Goal: Communication & Community: Answer question/provide support

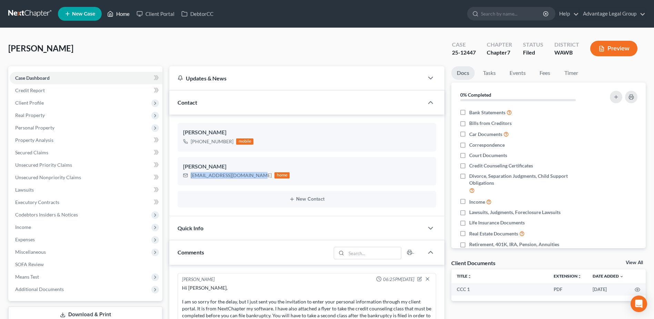
drag, startPoint x: 123, startPoint y: 15, endPoint x: 125, endPoint y: 19, distance: 4.7
click at [123, 15] on link "Home" at bounding box center [118, 14] width 29 height 12
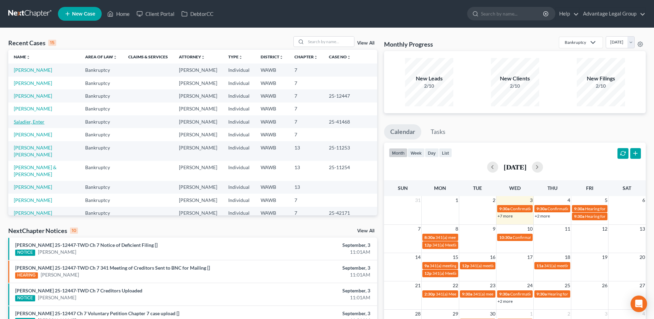
click at [38, 121] on link "Saladier, Enter" at bounding box center [29, 122] width 31 height 6
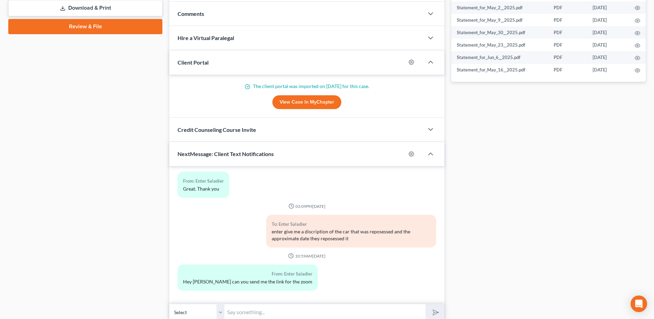
scroll to position [334, 0]
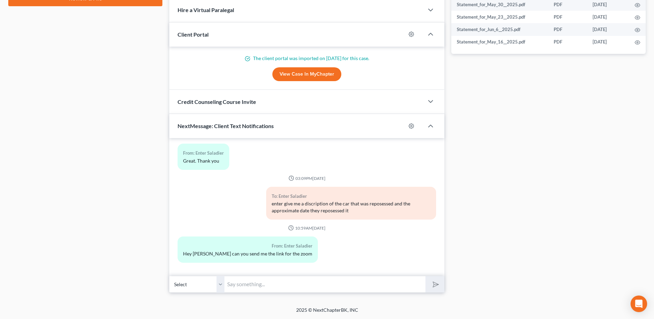
click at [260, 283] on input "text" at bounding box center [324, 283] width 201 height 17
paste input "Meeting ID [PHONE_NUMBER], Passcode 9600454165"
type input "Meeting ID [PHONE_NUMBER], Passcode 9600454165"
click at [440, 285] on button "submit" at bounding box center [434, 284] width 19 height 16
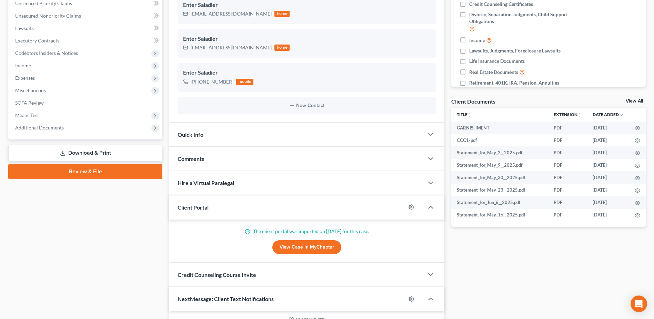
scroll to position [0, 0]
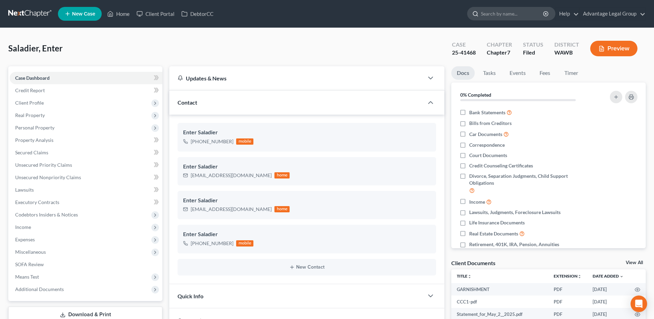
click at [496, 11] on input "search" at bounding box center [512, 13] width 63 height 13
type input "[PERSON_NAME]"
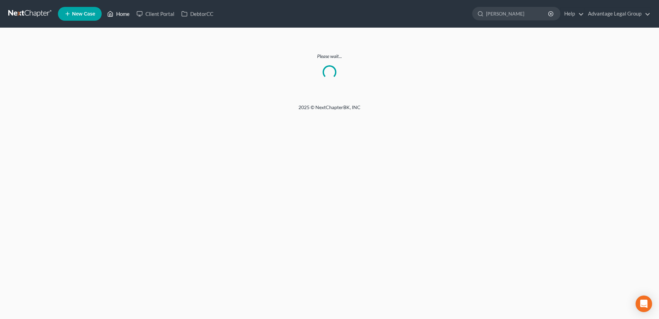
click at [121, 14] on link "Home" at bounding box center [118, 14] width 29 height 12
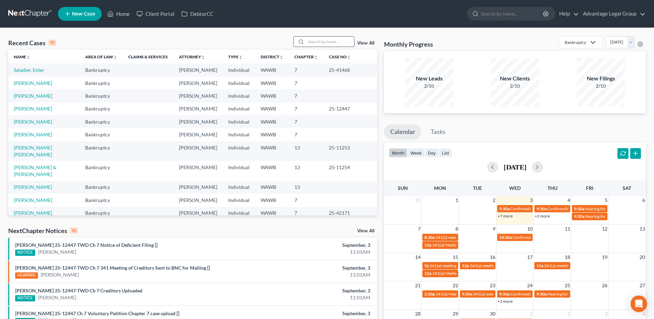
click at [319, 41] on input "search" at bounding box center [330, 42] width 48 height 10
type input "[PERSON_NAME]"
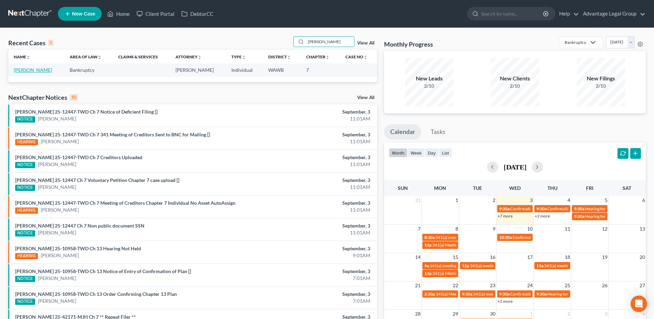
click at [28, 69] on link "[PERSON_NAME]" at bounding box center [33, 70] width 38 height 6
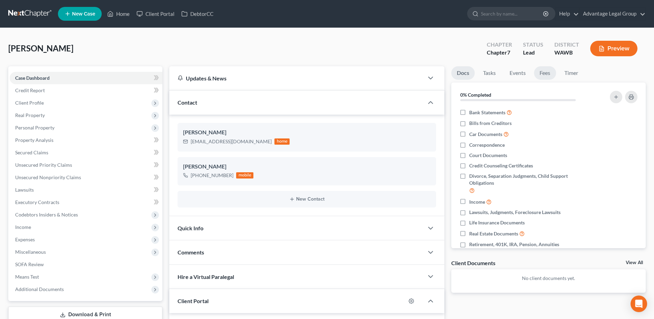
drag, startPoint x: 548, startPoint y: 72, endPoint x: 557, endPoint y: 81, distance: 12.4
click at [548, 72] on link "Fees" at bounding box center [545, 72] width 22 height 13
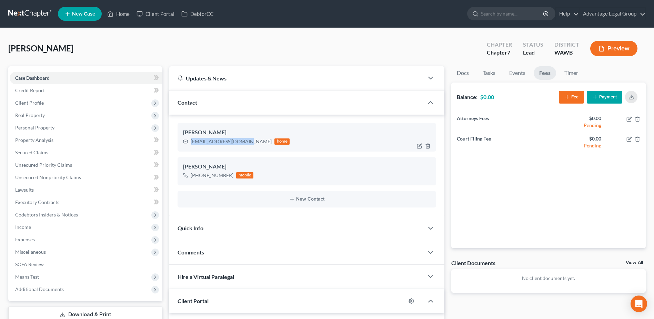
drag, startPoint x: 246, startPoint y: 142, endPoint x: 190, endPoint y: 143, distance: 56.2
click at [190, 143] on div "[EMAIL_ADDRESS][DOMAIN_NAME] home" at bounding box center [236, 141] width 107 height 9
copy div "[EMAIL_ADDRESS][DOMAIN_NAME]"
click at [627, 120] on icon "button" at bounding box center [629, 119] width 4 height 4
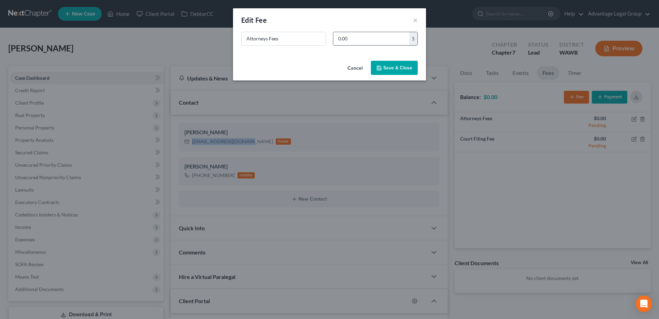
click at [356, 41] on input "0.00" at bounding box center [371, 38] width 76 height 13
type input "2,500.00"
click at [389, 66] on button "Save & Close" at bounding box center [394, 68] width 47 height 14
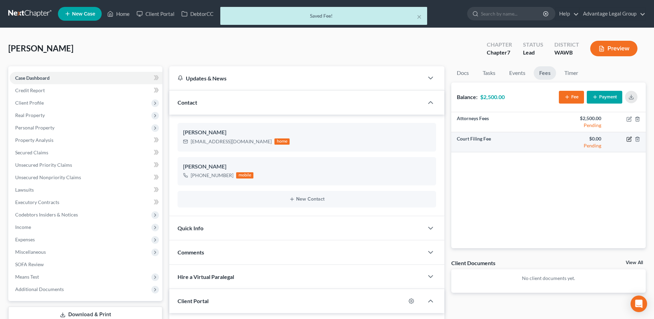
click at [628, 139] on icon "button" at bounding box center [629, 139] width 6 height 6
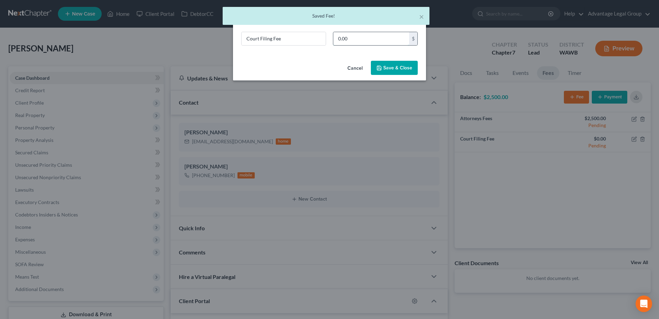
click at [342, 38] on input "0.00" at bounding box center [371, 38] width 76 height 13
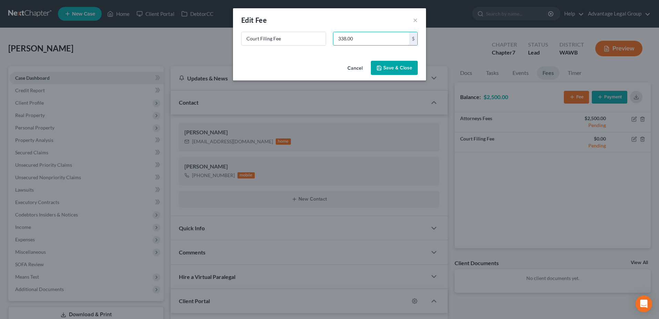
type input "338.00"
click at [392, 68] on button "Save & Close" at bounding box center [394, 68] width 47 height 14
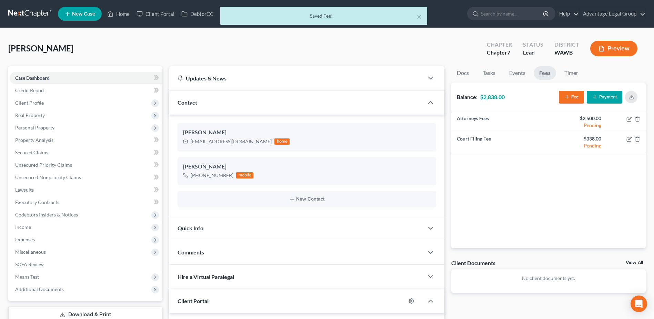
click at [574, 96] on button "Fee" at bounding box center [571, 97] width 25 height 13
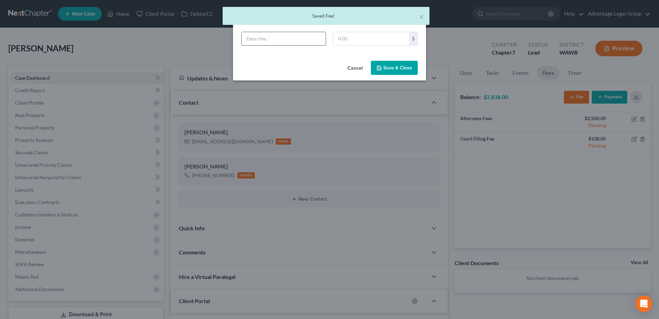
click at [280, 40] on input "text" at bounding box center [284, 38] width 84 height 13
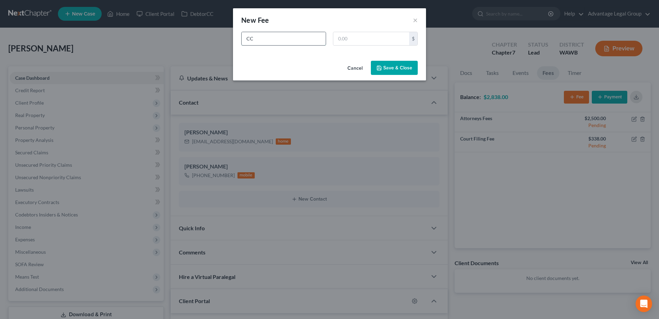
type input "CC"
type input "12.00"
click at [413, 70] on button "Save & Close" at bounding box center [394, 68] width 47 height 14
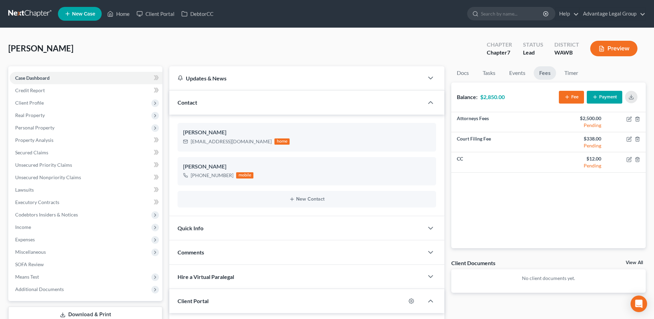
click at [295, 262] on div "Comments" at bounding box center [296, 252] width 254 height 24
click at [122, 16] on link "Home" at bounding box center [118, 14] width 29 height 12
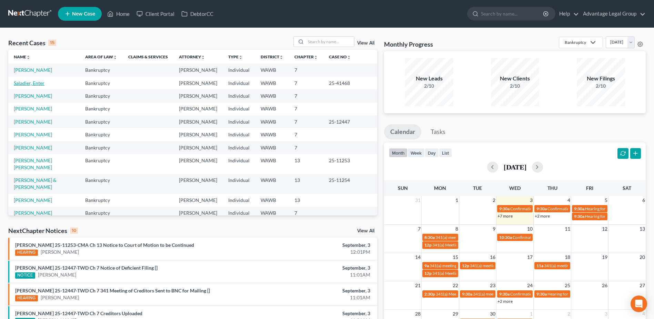
click at [29, 83] on link "Saladier, Enter" at bounding box center [29, 83] width 31 height 6
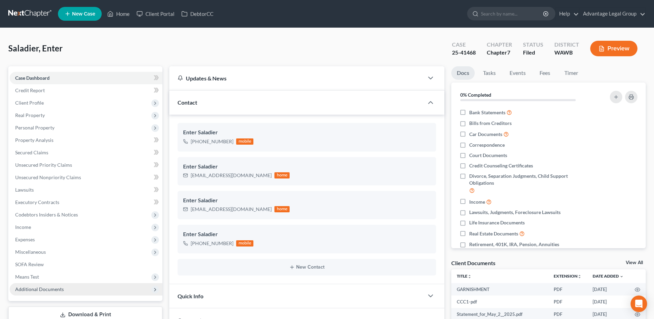
drag, startPoint x: 40, startPoint y: 288, endPoint x: 47, endPoint y: 287, distance: 6.7
click at [40, 288] on span "Additional Documents" at bounding box center [39, 289] width 49 height 6
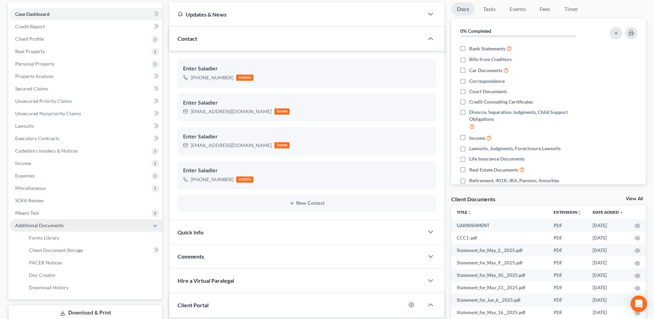
scroll to position [69, 0]
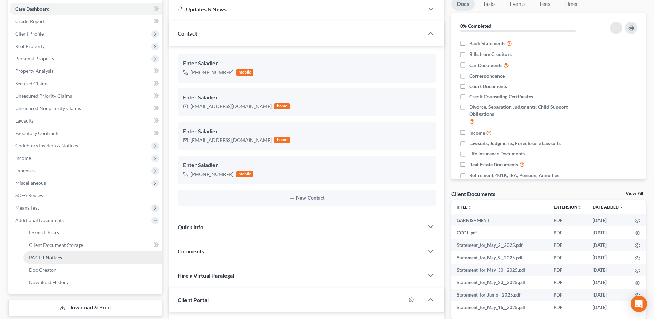
click at [44, 254] on span "PACER Notices" at bounding box center [45, 257] width 33 height 6
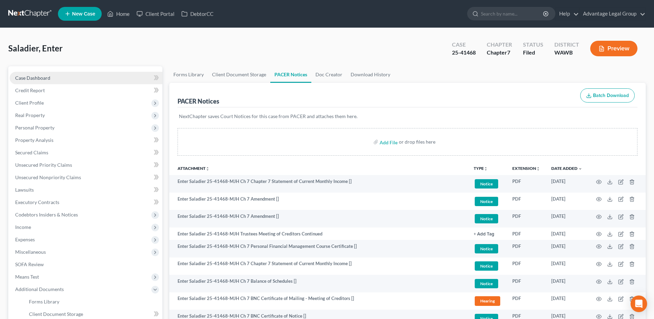
click at [29, 79] on span "Case Dashboard" at bounding box center [32, 78] width 35 height 6
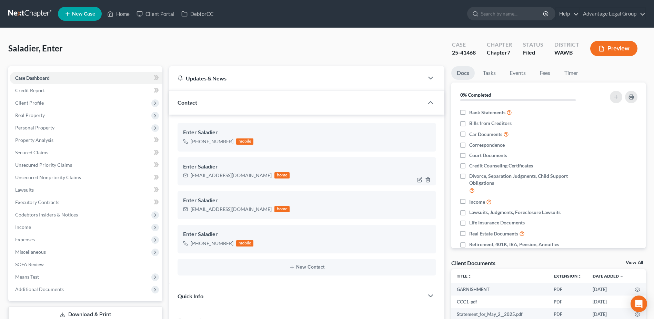
scroll to position [3002, 0]
drag, startPoint x: 244, startPoint y: 174, endPoint x: 191, endPoint y: 174, distance: 52.7
click at [191, 174] on div "[EMAIL_ADDRESS][DOMAIN_NAME]" at bounding box center [231, 175] width 81 height 7
copy div "[EMAIL_ADDRESS][DOMAIN_NAME]"
click at [121, 13] on link "Home" at bounding box center [118, 14] width 29 height 12
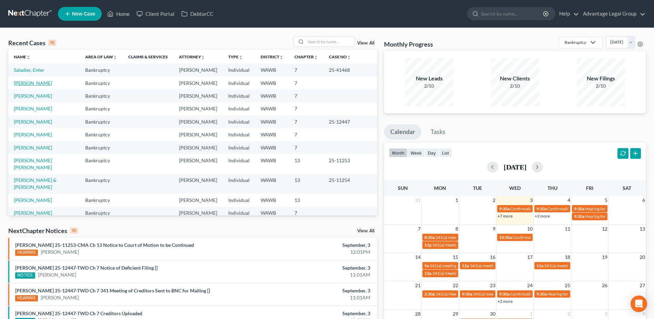
click at [30, 84] on link "[PERSON_NAME]" at bounding box center [33, 83] width 38 height 6
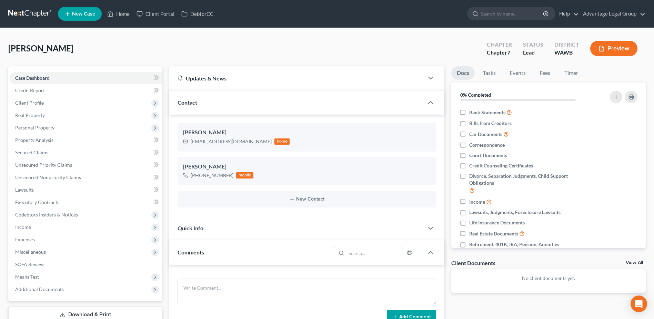
click at [290, 42] on div "[PERSON_NAME] Upgraded Chapter Chapter 7 Status Lead District [GEOGRAPHIC_DATA]…" at bounding box center [326, 51] width 637 height 30
click at [82, 16] on span "New Case" at bounding box center [83, 13] width 23 height 5
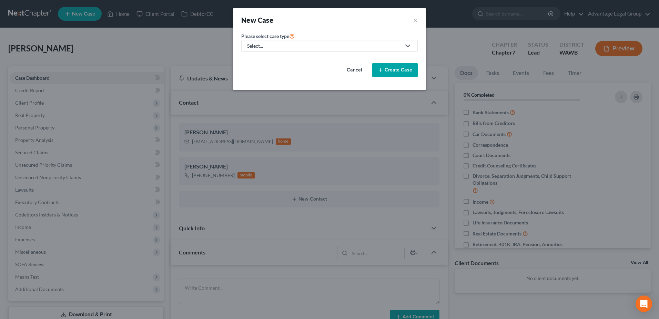
click at [407, 44] on icon at bounding box center [408, 46] width 8 height 8
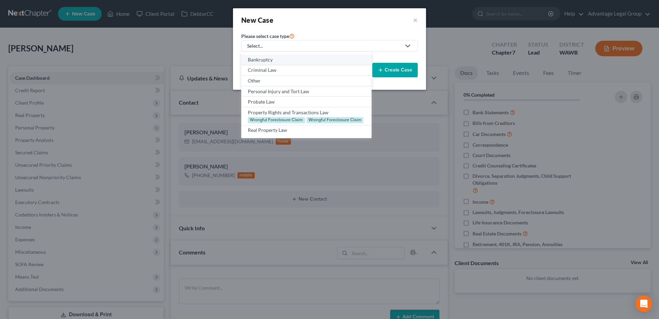
click at [261, 59] on div "Bankruptcy" at bounding box center [306, 59] width 117 height 7
select select "87"
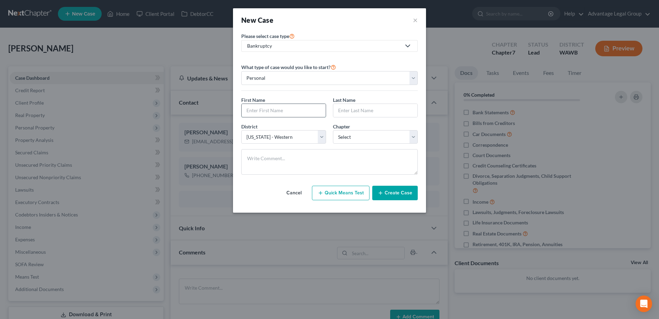
click at [274, 110] on input "text" at bounding box center [284, 110] width 84 height 13
drag, startPoint x: 415, startPoint y: 20, endPoint x: 416, endPoint y: 23, distance: 3.7
click at [415, 20] on button "×" at bounding box center [415, 20] width 5 height 10
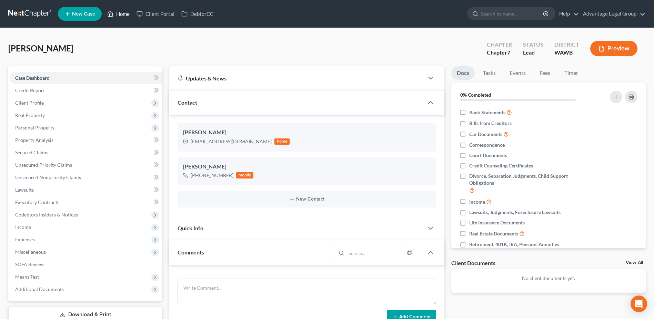
click at [123, 14] on link "Home" at bounding box center [118, 14] width 29 height 12
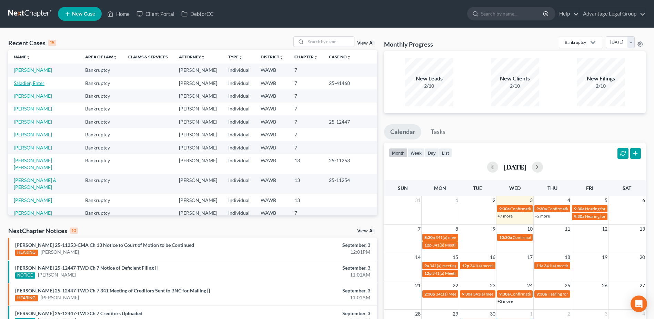
click at [31, 83] on link "Saladier, Enter" at bounding box center [29, 83] width 31 height 6
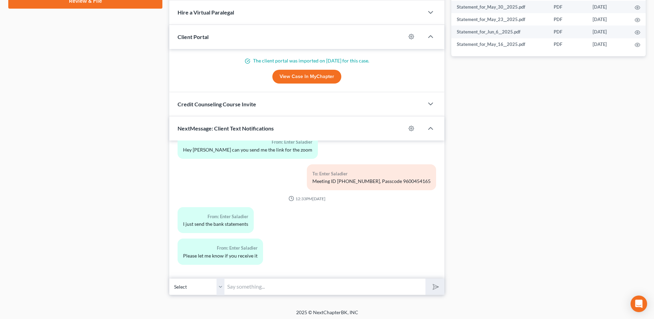
scroll to position [334, 0]
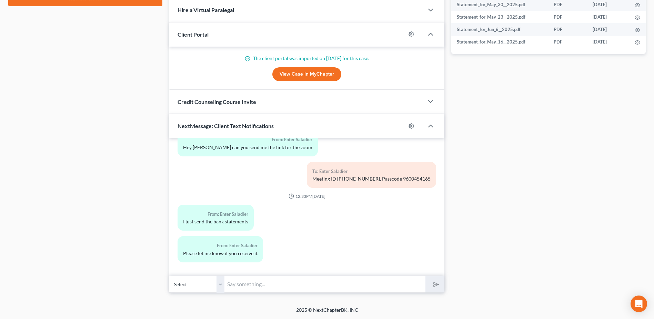
click at [267, 282] on input "text" at bounding box center [324, 283] width 201 height 17
click at [345, 286] on input "I have not received it and nether has [PERSON_NAME]." at bounding box center [324, 283] width 201 height 17
click at [359, 283] on input "I have not received it and nether has [PERSON_NAME]." at bounding box center [324, 283] width 201 height 17
type input "I have not received it and nether has [PERSON_NAME]. Where did you send it?"
click at [425, 276] on button "submit" at bounding box center [434, 284] width 19 height 16
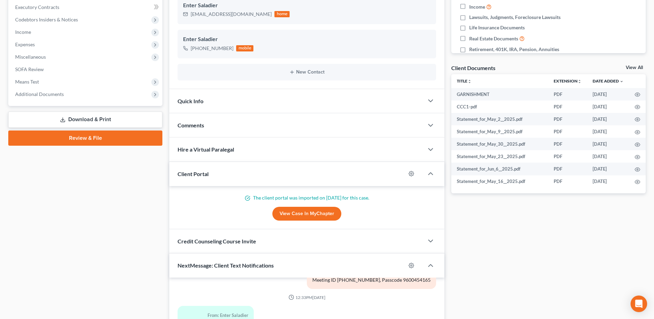
scroll to position [0, 0]
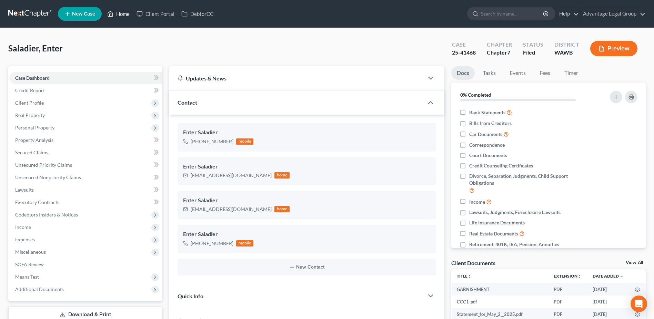
click at [121, 16] on link "Home" at bounding box center [118, 14] width 29 height 12
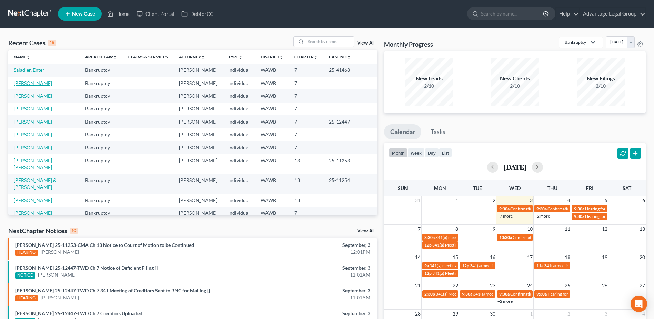
click at [40, 83] on link "[PERSON_NAME]" at bounding box center [33, 83] width 38 height 6
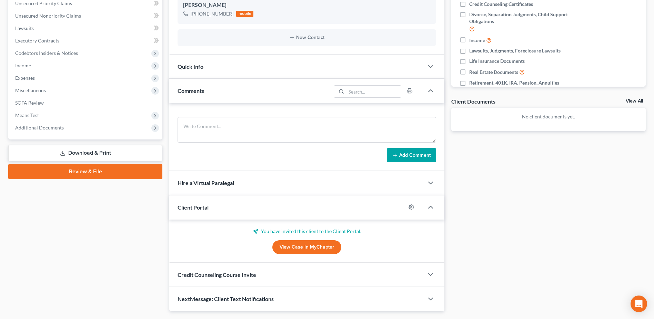
scroll to position [180, 0]
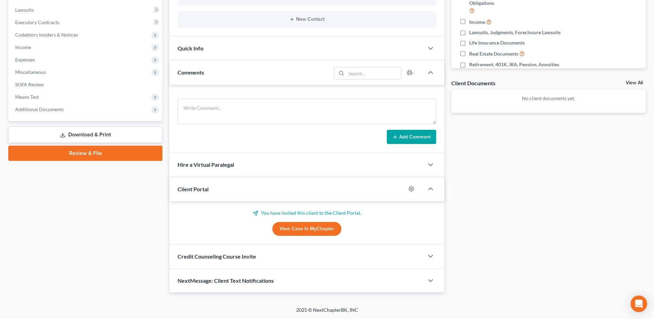
click at [269, 279] on span "NextMessage: Client Text Notifications" at bounding box center [226, 280] width 96 height 7
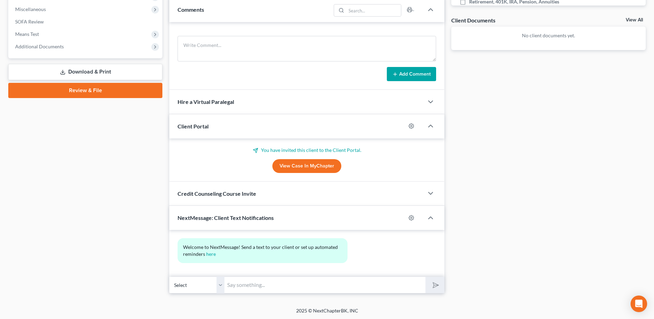
scroll to position [243, 0]
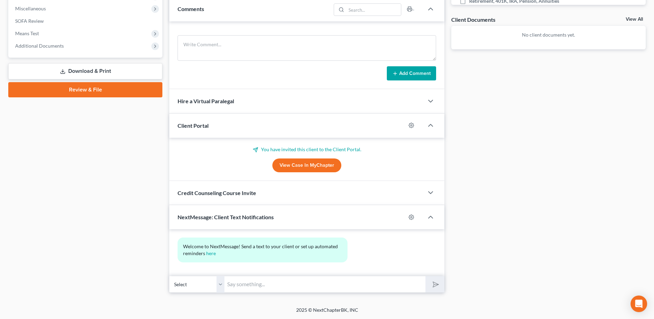
click at [265, 284] on input "text" at bounding box center [324, 283] width 201 height 17
type input "Please give me a call, thank you."
click at [440, 290] on button "submit" at bounding box center [434, 284] width 19 height 16
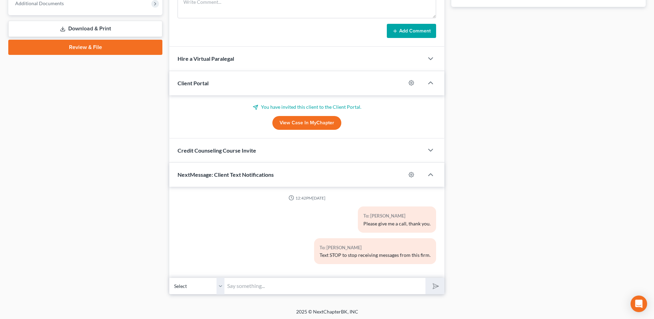
scroll to position [287, 0]
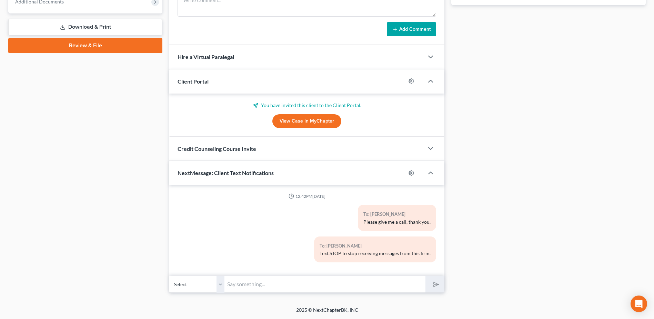
click at [304, 285] on input "text" at bounding box center [324, 283] width 201 height 17
type input "[PHONE_NUMBER]"
click at [425, 276] on button "submit" at bounding box center [434, 284] width 19 height 16
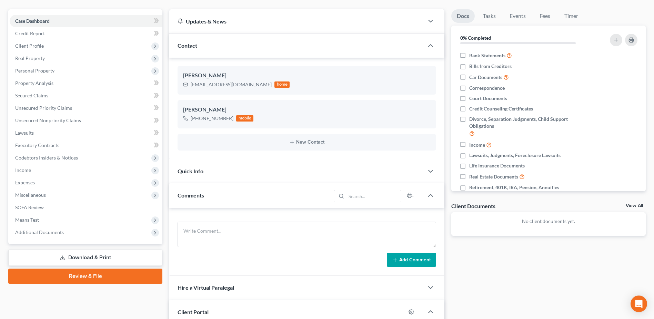
scroll to position [0, 0]
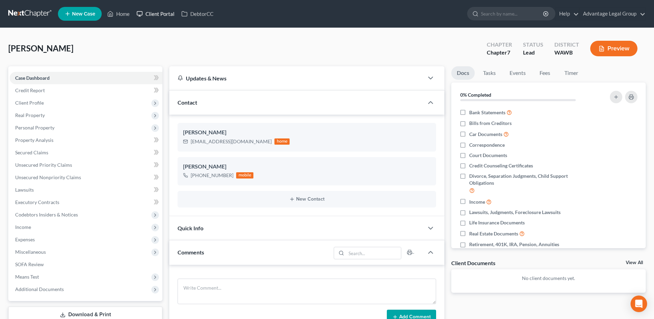
drag, startPoint x: 156, startPoint y: 16, endPoint x: 185, endPoint y: 55, distance: 48.5
click at [156, 16] on link "Client Portal" at bounding box center [155, 14] width 45 height 12
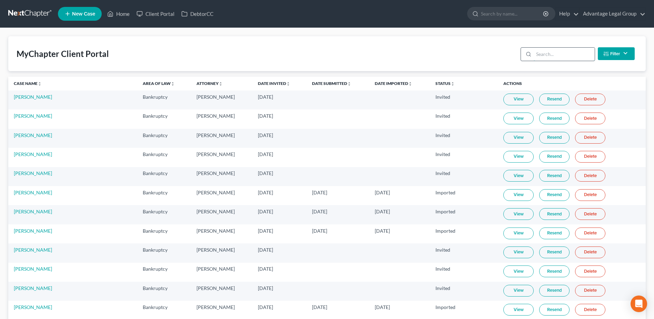
click at [542, 52] on input "search" at bounding box center [564, 54] width 61 height 13
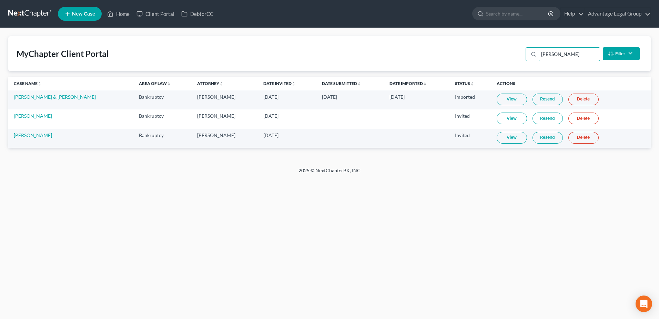
type input "[PERSON_NAME]"
click at [549, 135] on link "Resend" at bounding box center [548, 138] width 30 height 12
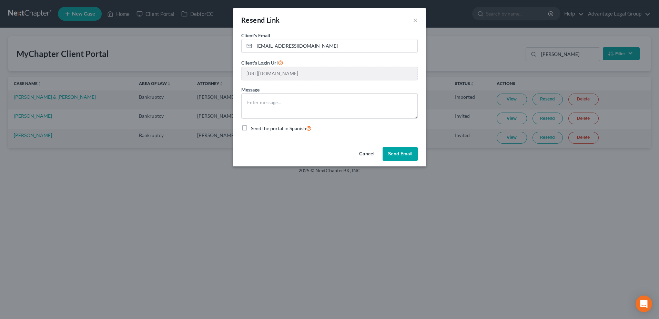
click at [389, 153] on button "Send Email" at bounding box center [400, 154] width 35 height 14
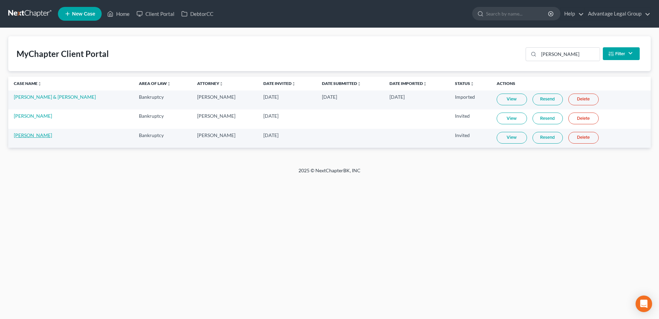
click at [30, 135] on link "[PERSON_NAME]" at bounding box center [33, 135] width 38 height 6
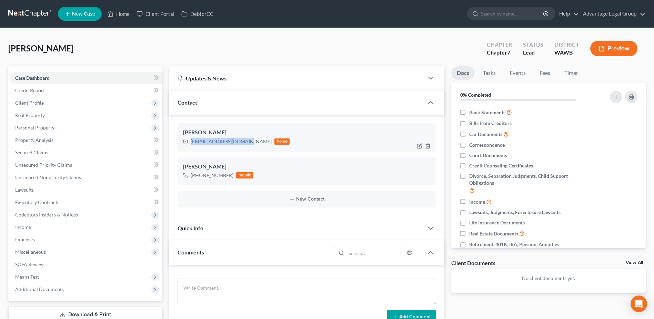
drag, startPoint x: 245, startPoint y: 142, endPoint x: 192, endPoint y: 144, distance: 53.1
click at [192, 144] on div "[EMAIL_ADDRESS][DOMAIN_NAME]" at bounding box center [231, 141] width 81 height 7
copy div "[EMAIL_ADDRESS][DOMAIN_NAME]"
